Goal: Task Accomplishment & Management: Manage account settings

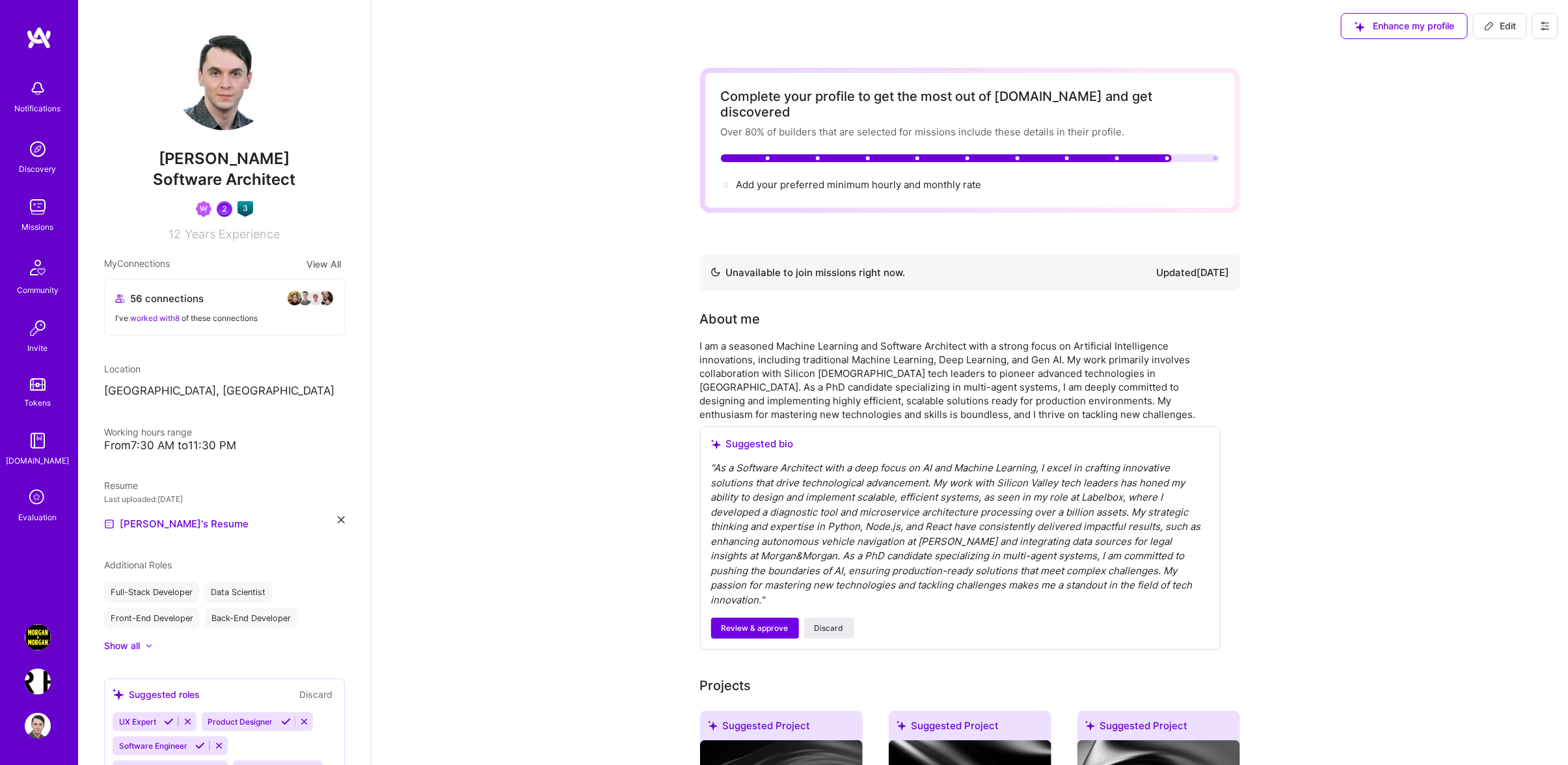
click at [44, 733] on img at bounding box center [38, 725] width 26 height 26
click at [42, 727] on img at bounding box center [38, 725] width 26 height 26
click at [44, 595] on div "Notifications Discovery Missions Community Invite Tokens [DOMAIN_NAME] Evaluati…" at bounding box center [39, 315] width 78 height 579
click at [1521, 22] on button "Edit" at bounding box center [1500, 26] width 54 height 26
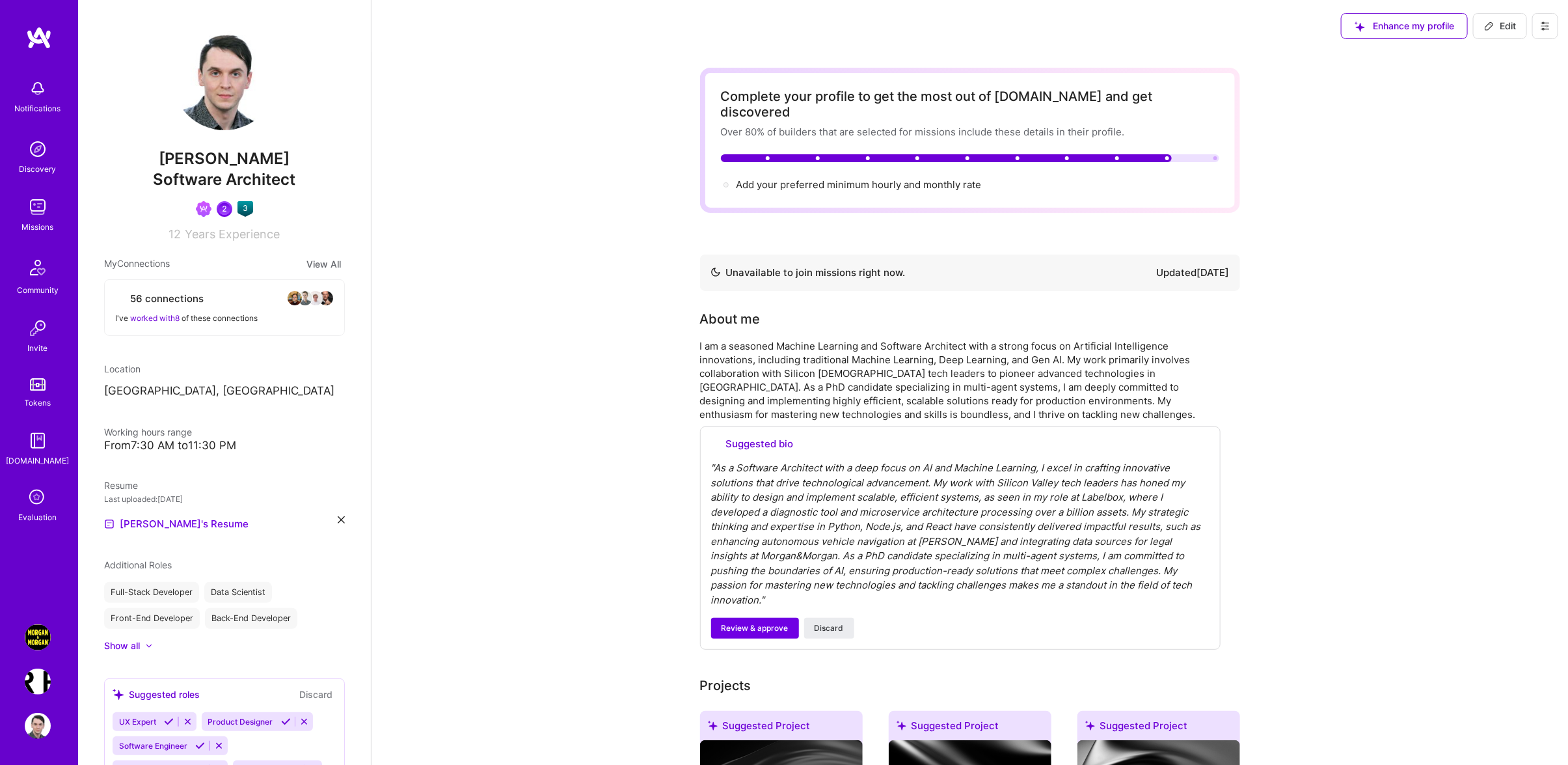
select select "US"
select select "Not Available"
select select "1 Month"
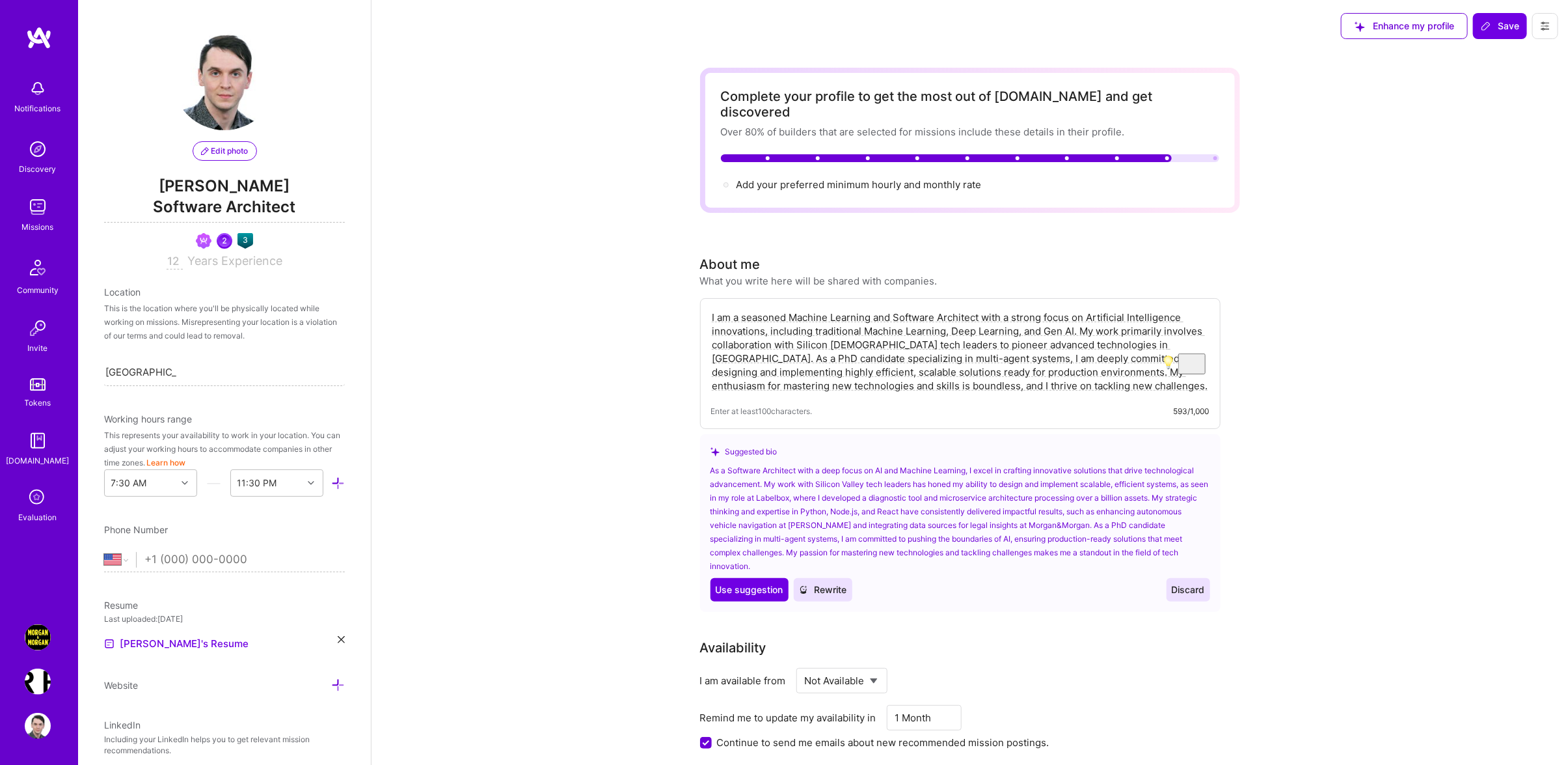
click at [1538, 19] on button at bounding box center [1545, 26] width 26 height 26
click at [1478, 76] on button "Payment method" at bounding box center [1510, 88] width 98 height 33
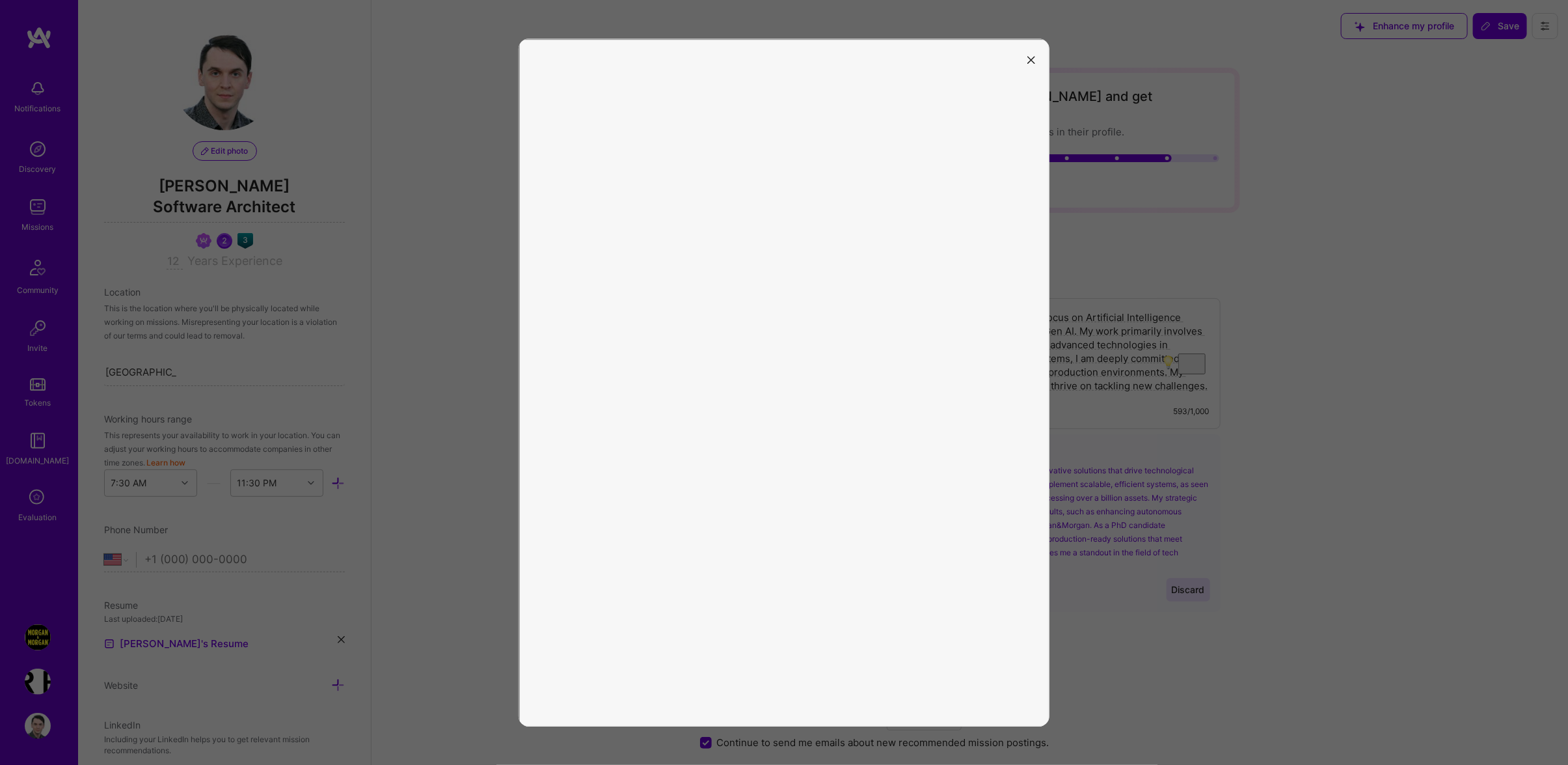
click at [375, 165] on div at bounding box center [784, 382] width 1568 height 765
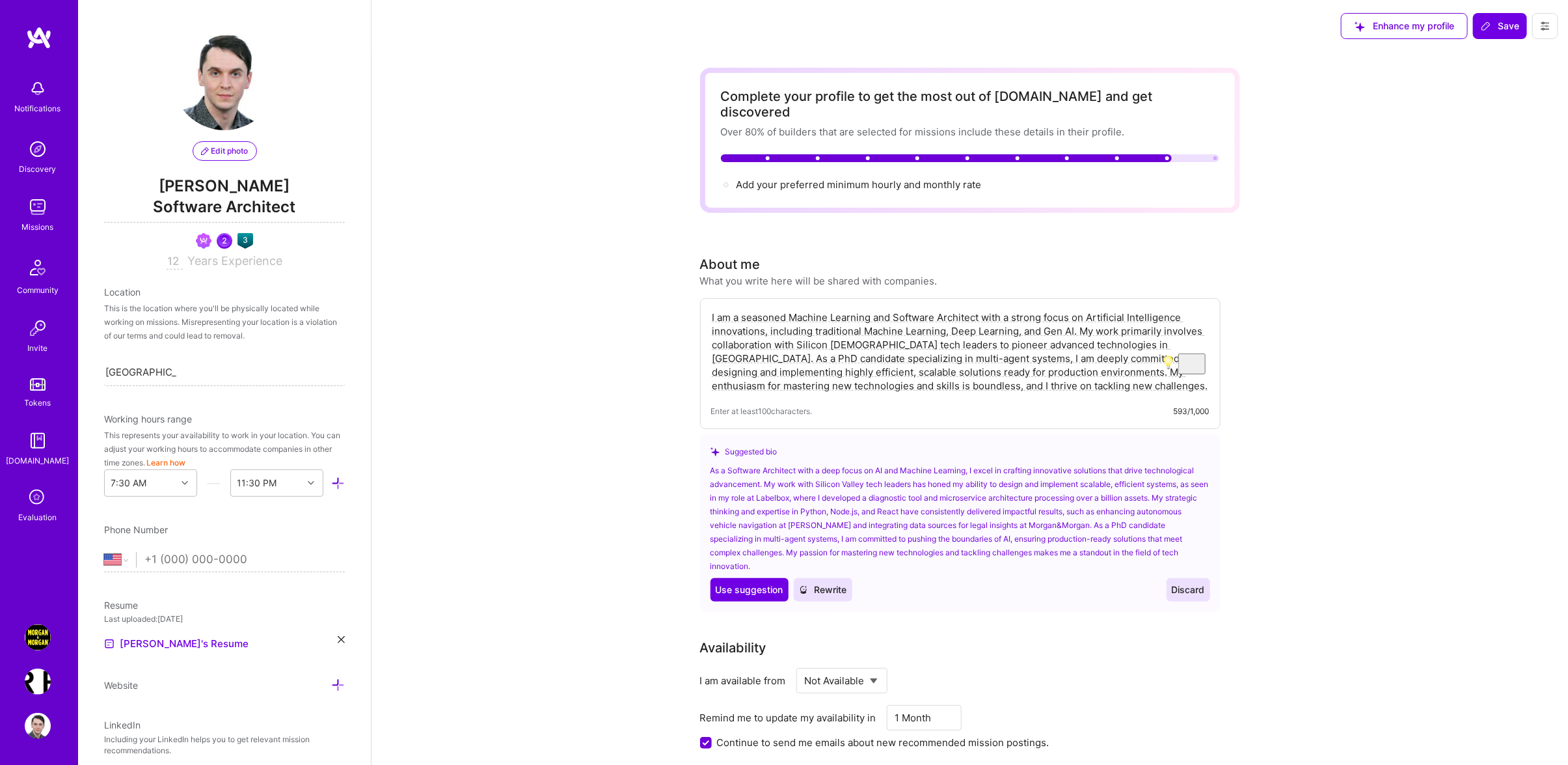
click at [59, 149] on link "Discovery" at bounding box center [37, 156] width 81 height 40
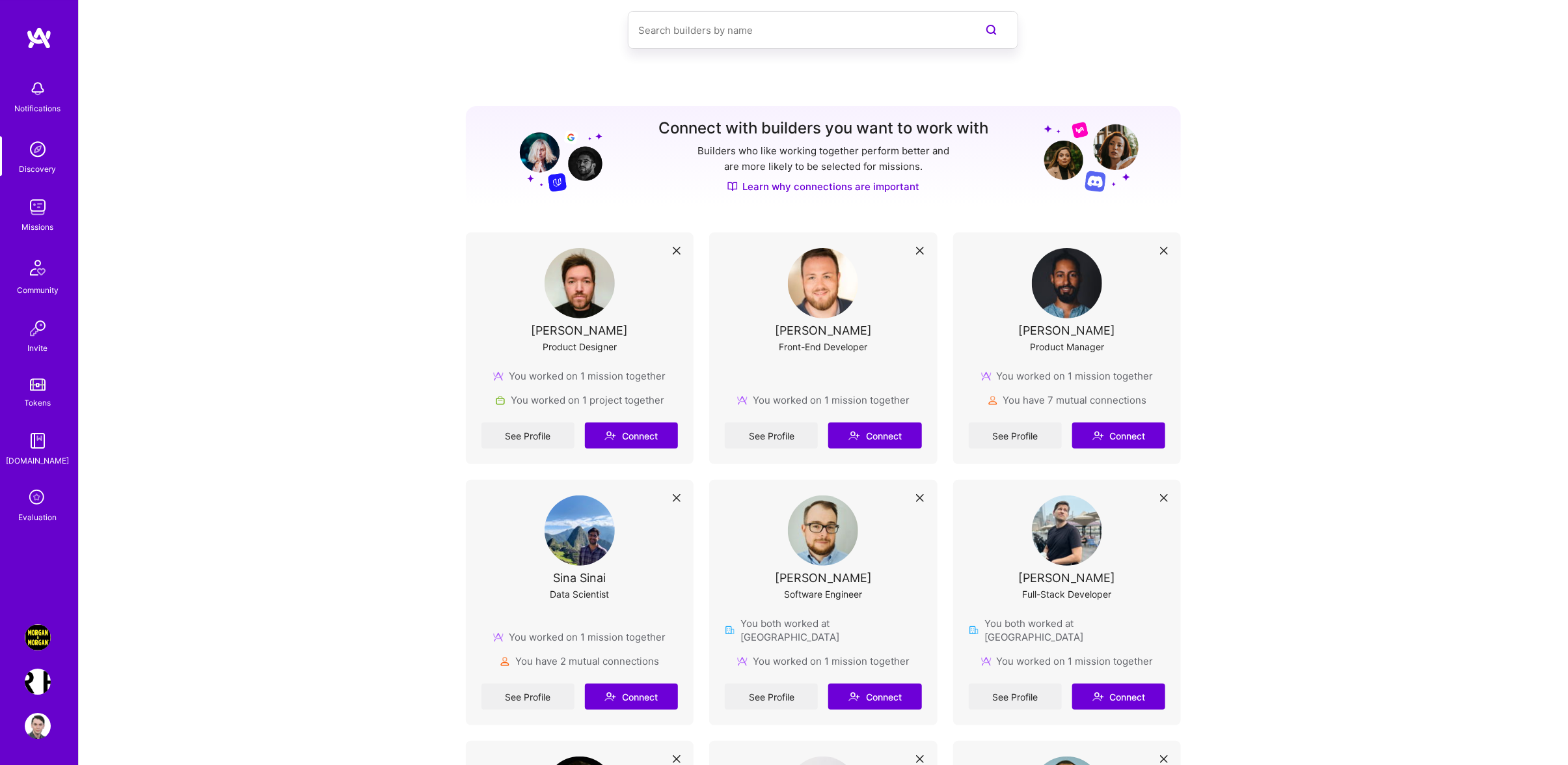
scroll to position [69, 0]
